Goal: Task Accomplishment & Management: Use online tool/utility

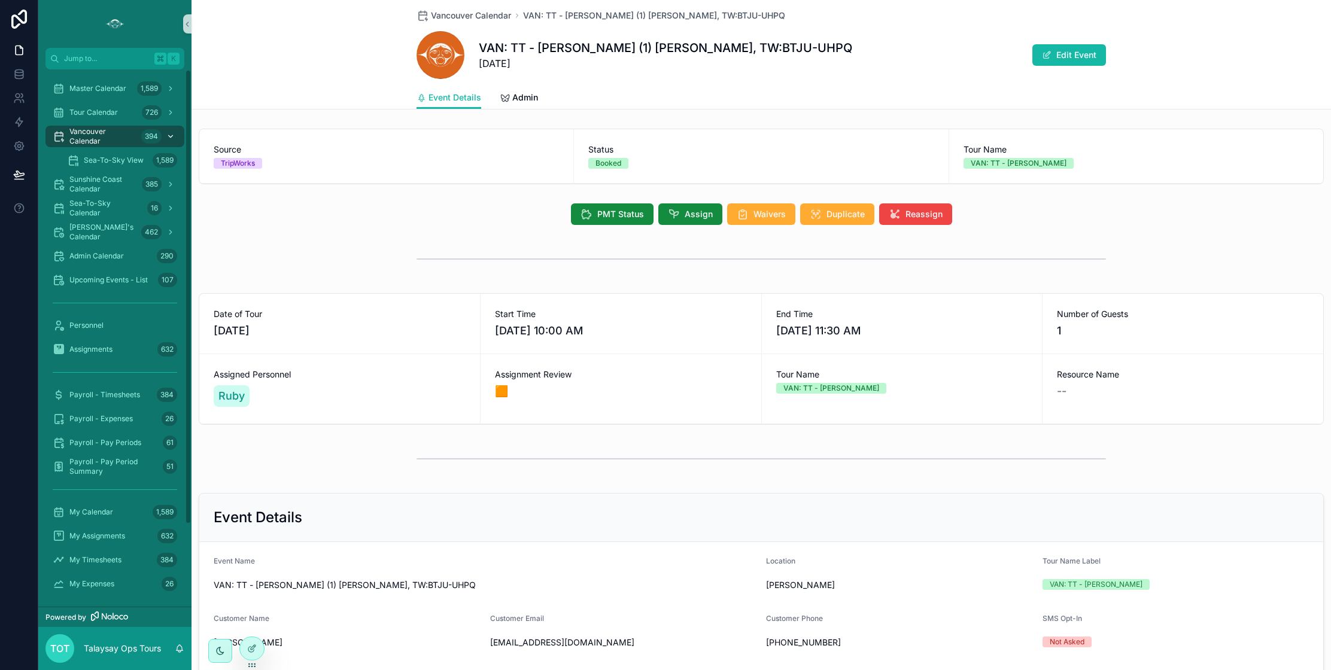
click at [114, 139] on span "Vancouver Calendar" at bounding box center [102, 136] width 67 height 19
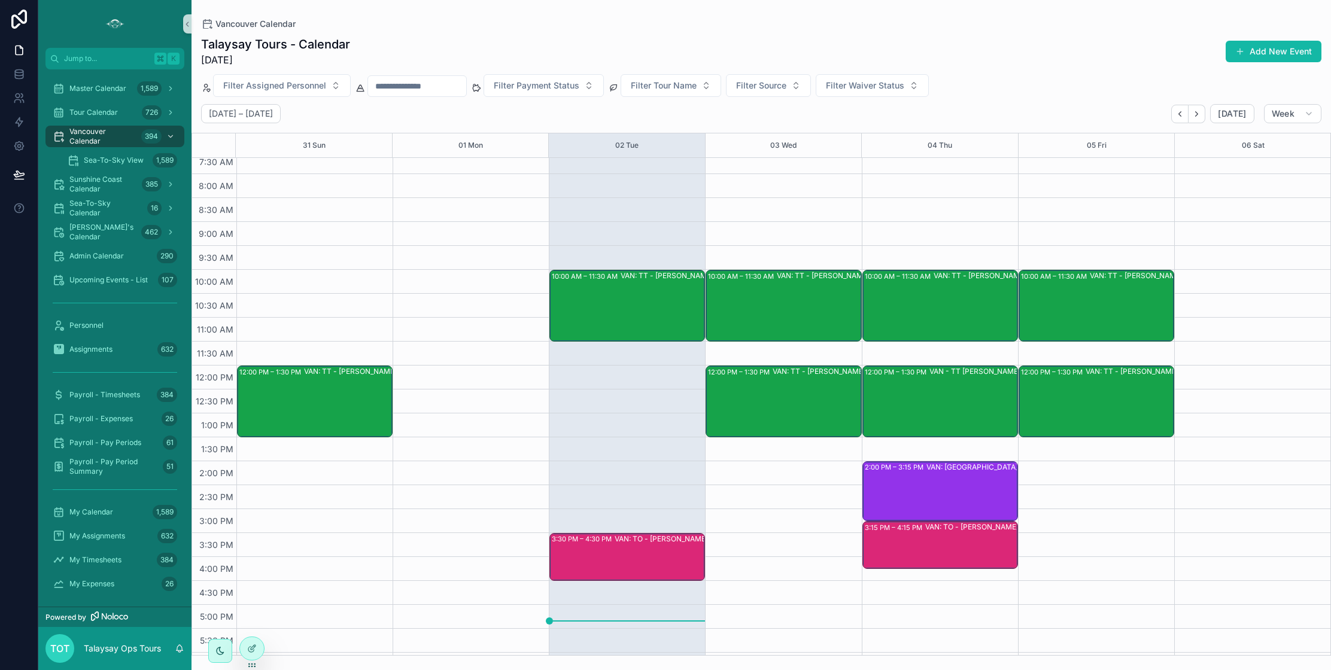
scroll to position [80, 0]
click at [908, 323] on div "10:00 AM – 11:30 AM VAN: TT - [PERSON_NAME] (1) [PERSON_NAME], TW:RUTD-ADRZ" at bounding box center [941, 305] width 152 height 69
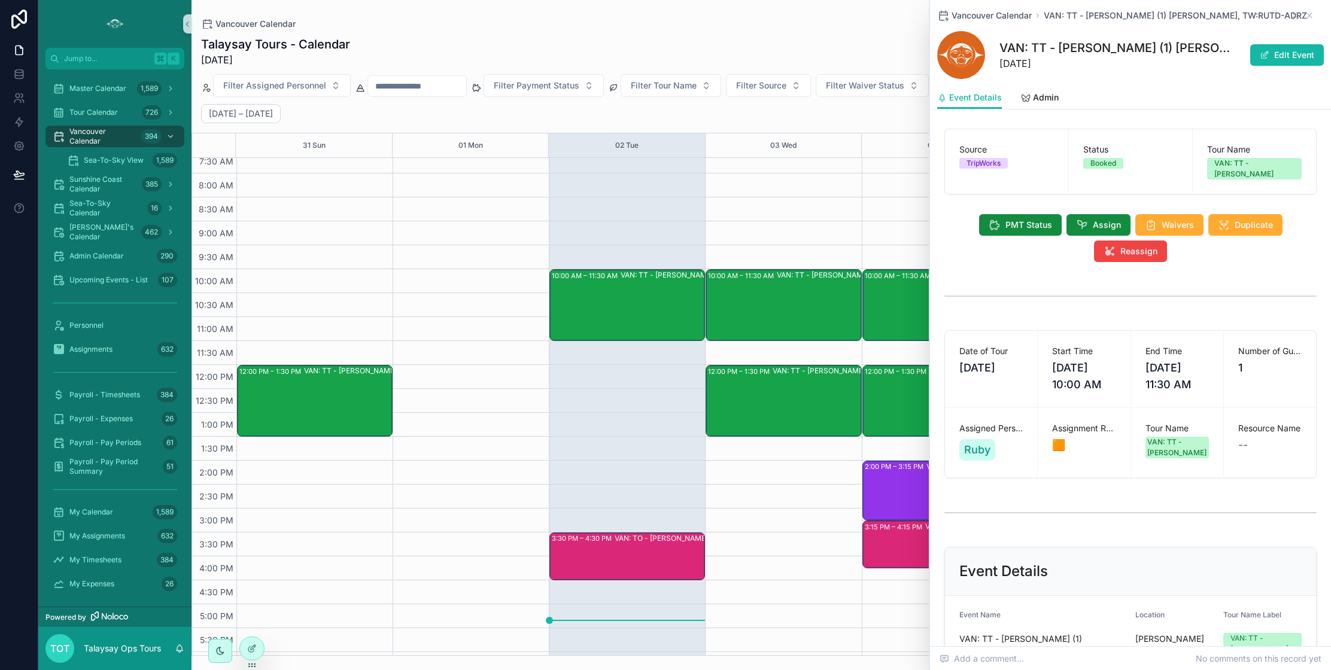
click at [903, 393] on div "12:00 PM – 1:30 PM VAN - [GEOGRAPHIC_DATA][PERSON_NAME] (2) - [GEOGRAPHIC_DATA]…" at bounding box center [941, 400] width 152 height 69
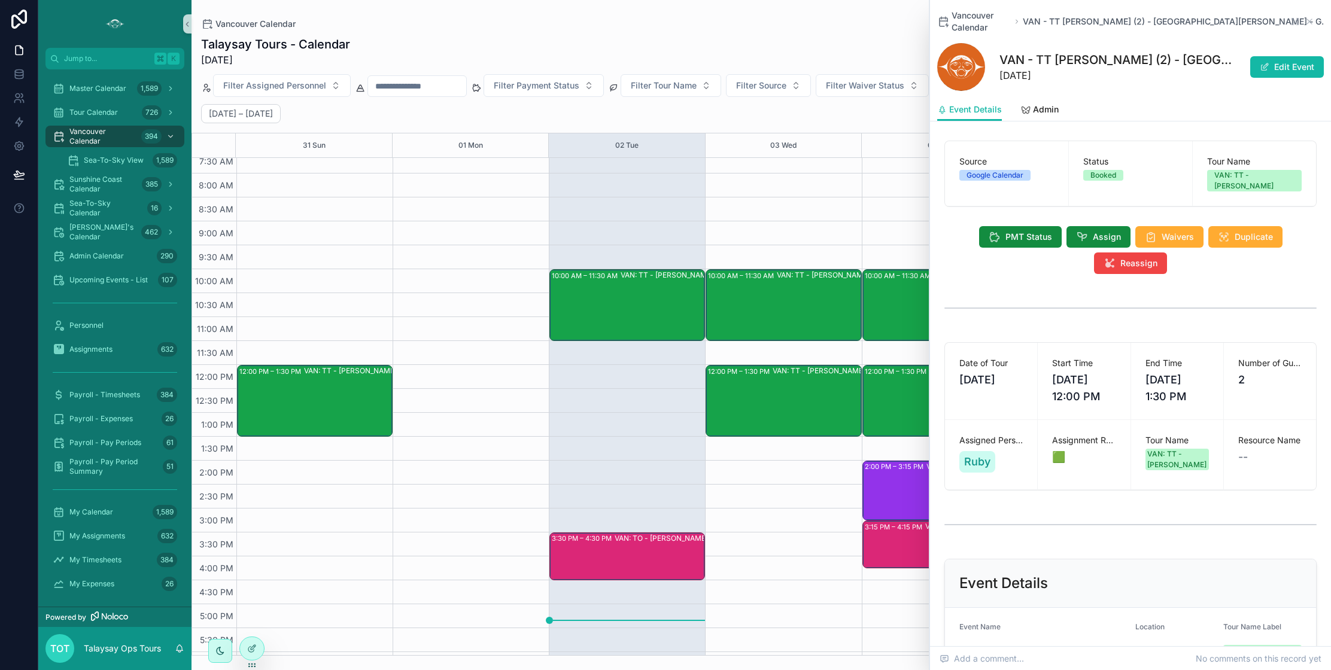
click at [908, 542] on div "3:15 PM – 4:15 PM VAN: TO - [PERSON_NAME] - [GEOGRAPHIC_DATA][PERSON_NAME] (2) …" at bounding box center [941, 544] width 152 height 45
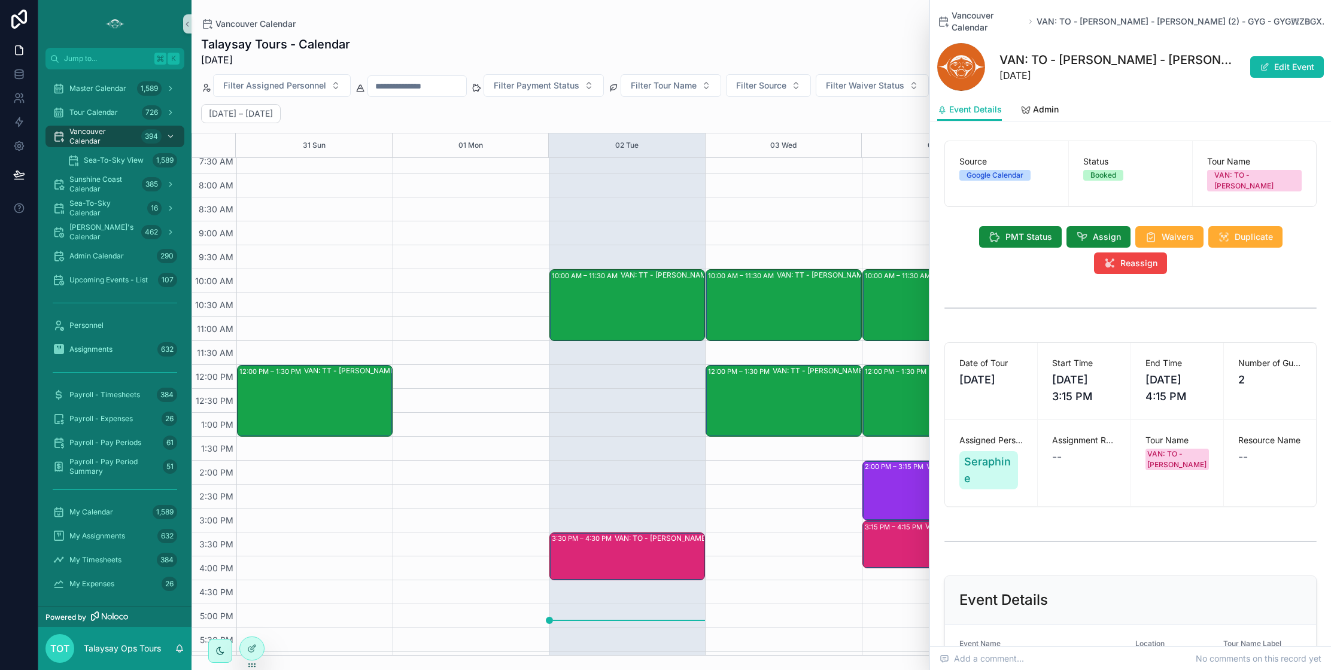
click at [910, 495] on div "2:00 PM – 3:15 PM VAN: [GEOGRAPHIC_DATA][PERSON_NAME] (1) [PERSON_NAME], [GEOGR…" at bounding box center [941, 490] width 152 height 57
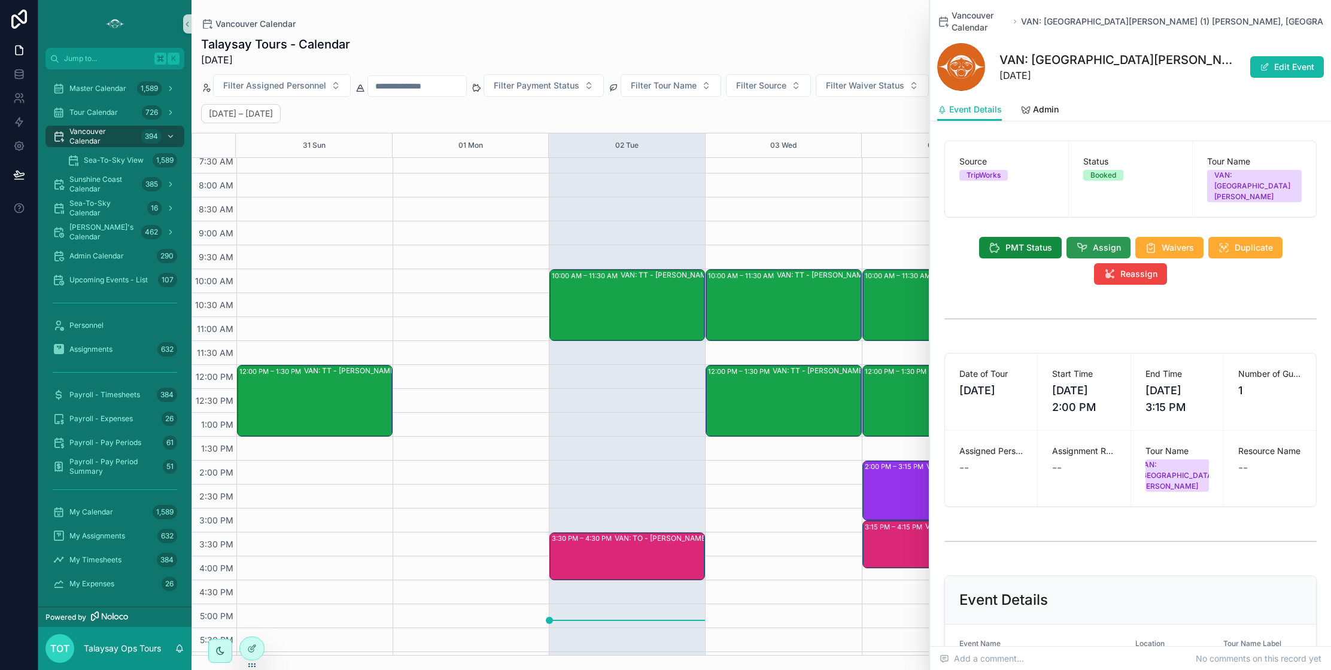
click at [1097, 242] on span "Assign" at bounding box center [1107, 248] width 28 height 12
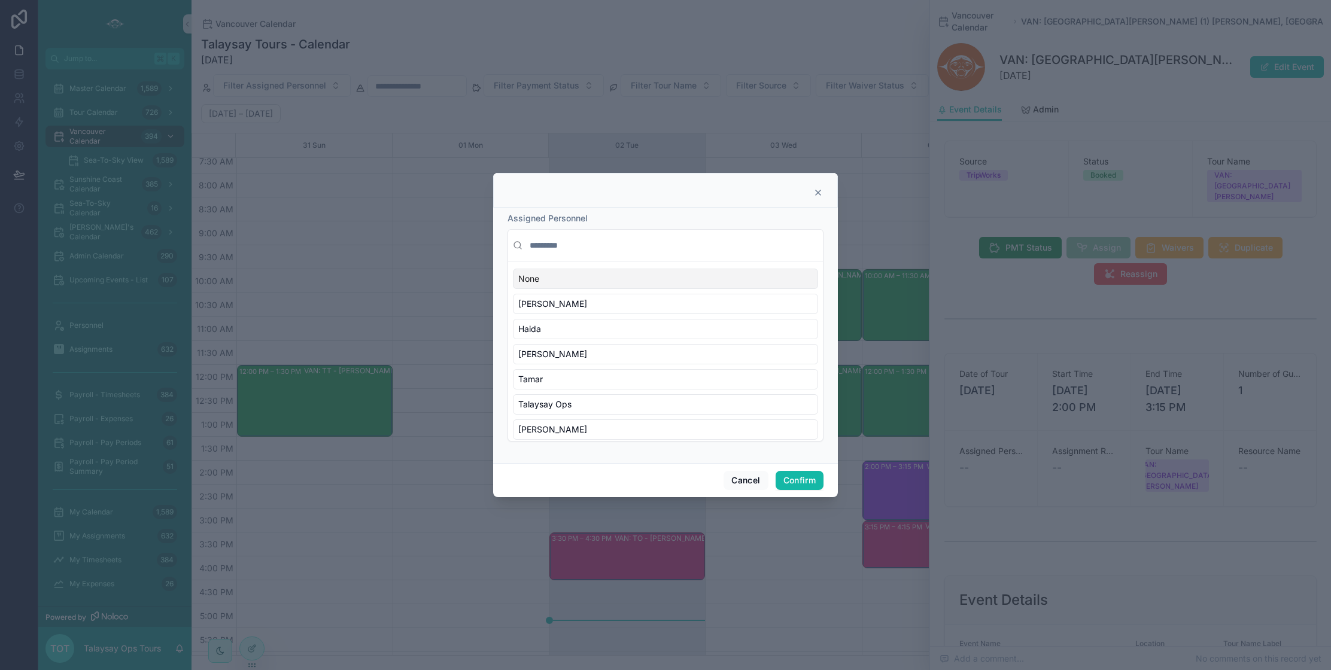
click at [555, 251] on input "text" at bounding box center [672, 246] width 291 height 22
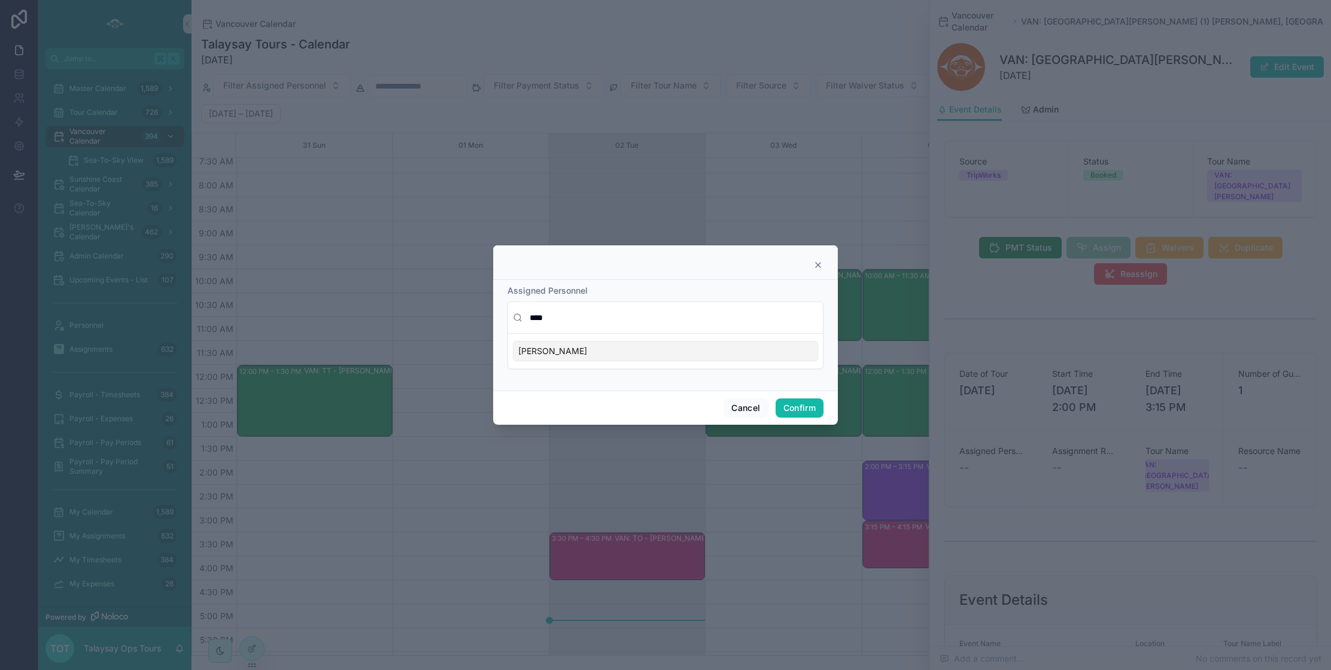
type input "****"
drag, startPoint x: 557, startPoint y: 356, endPoint x: 569, endPoint y: 359, distance: 11.9
click at [559, 356] on div "[PERSON_NAME]" at bounding box center [665, 351] width 305 height 20
drag, startPoint x: 808, startPoint y: 411, endPoint x: 782, endPoint y: 408, distance: 26.5
click at [808, 411] on button "Confirm" at bounding box center [800, 408] width 48 height 19
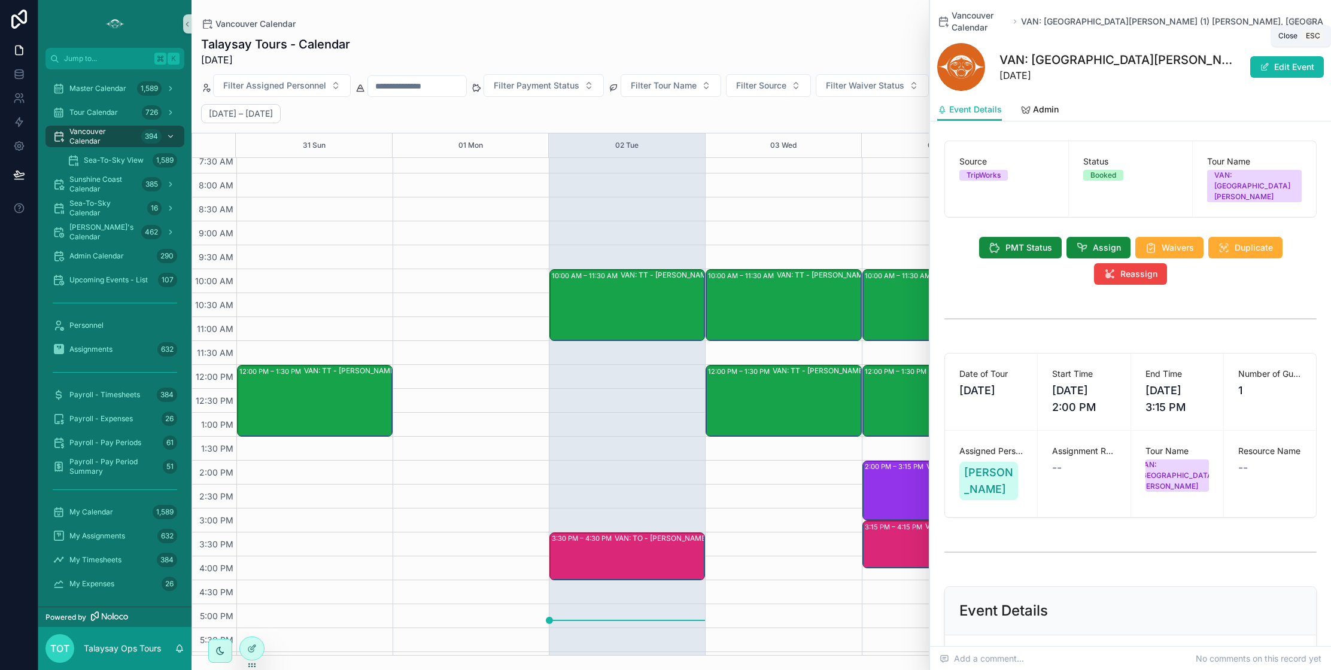
click at [1313, 17] on icon "scrollable content" at bounding box center [1310, 22] width 10 height 10
